Goal: Browse casually

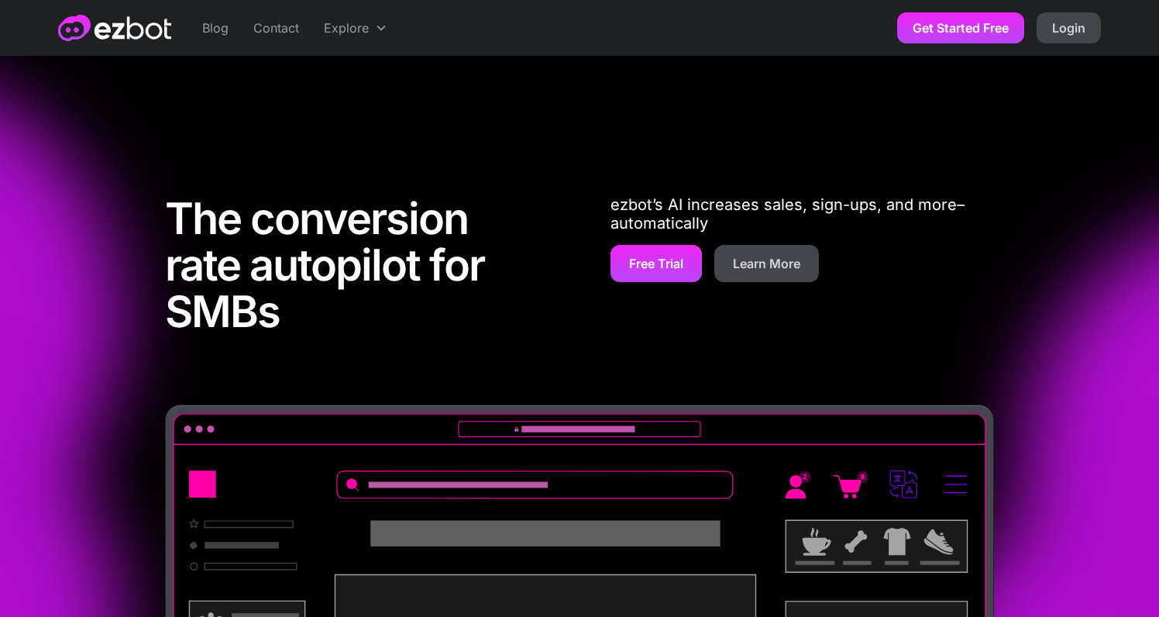
click at [74, 521] on div "The conversion rate autopilot for SMBs ezbot’s AI increases sales, sign-ups, an…" at bounding box center [579, 510] width 1159 height 754
